Goal: Check status: Check status

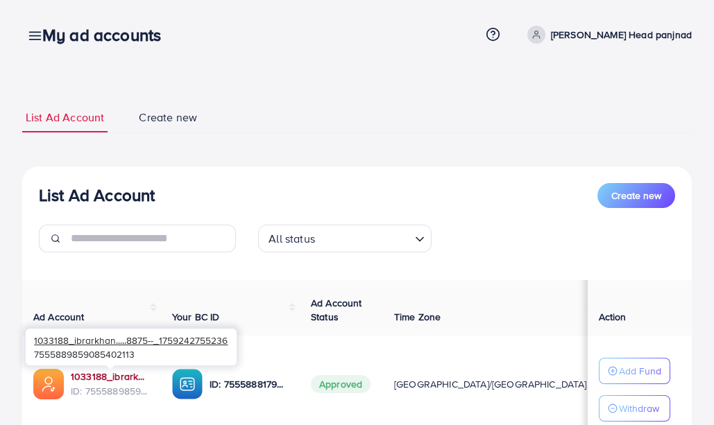
click at [103, 371] on link "1033188_ibrarkhan.....8875--_1759242755236" at bounding box center [110, 377] width 79 height 14
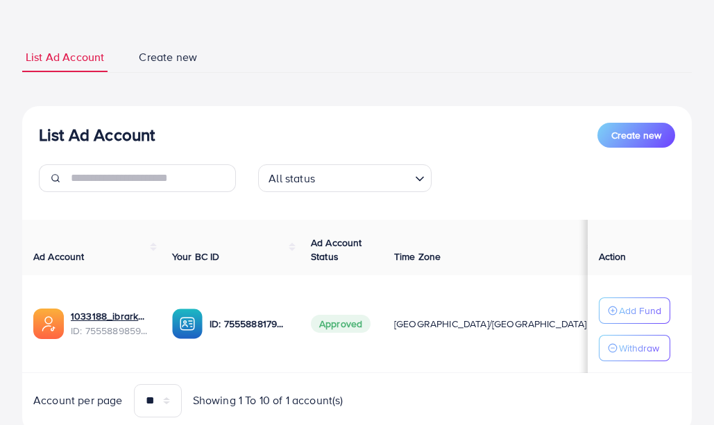
scroll to position [55, 0]
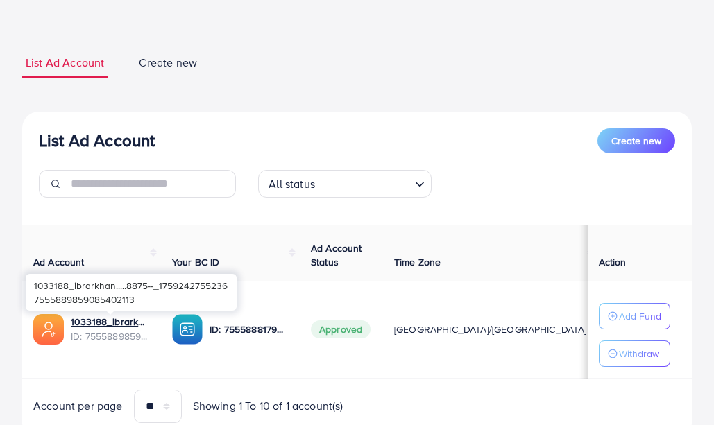
click at [121, 330] on span "ID: 7555889859085402113" at bounding box center [110, 337] width 79 height 14
drag, startPoint x: 121, startPoint y: 329, endPoint x: 71, endPoint y: 341, distance: 50.7
click at [71, 341] on span "ID: 7555889859085402113" at bounding box center [110, 337] width 79 height 14
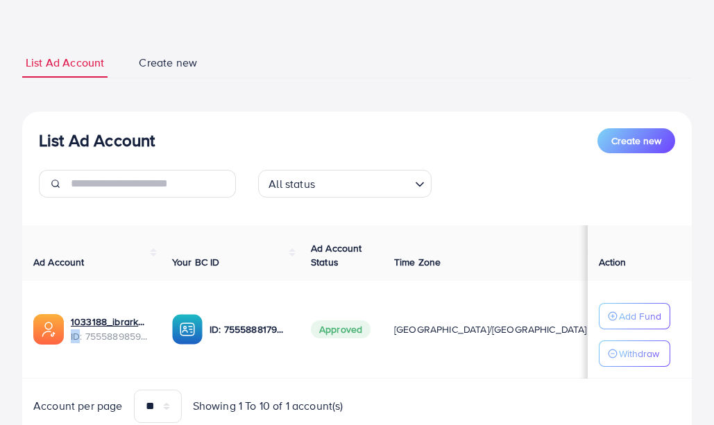
click at [44, 330] on img at bounding box center [48, 329] width 31 height 31
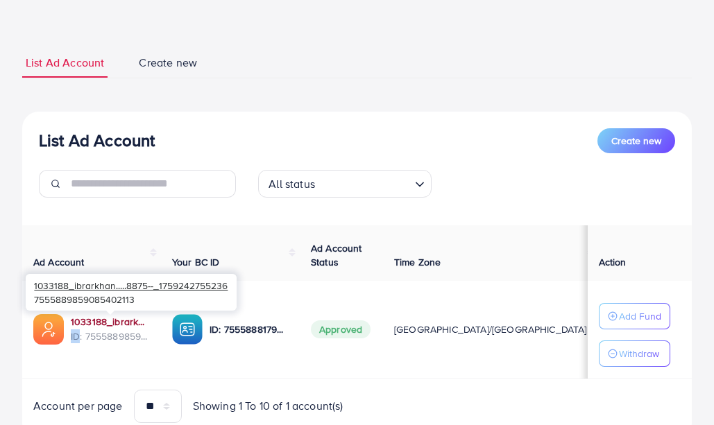
click at [131, 320] on link "1033188_ibrarkhan.....8875--_1759242755236" at bounding box center [110, 322] width 79 height 14
